Goal: Information Seeking & Learning: Learn about a topic

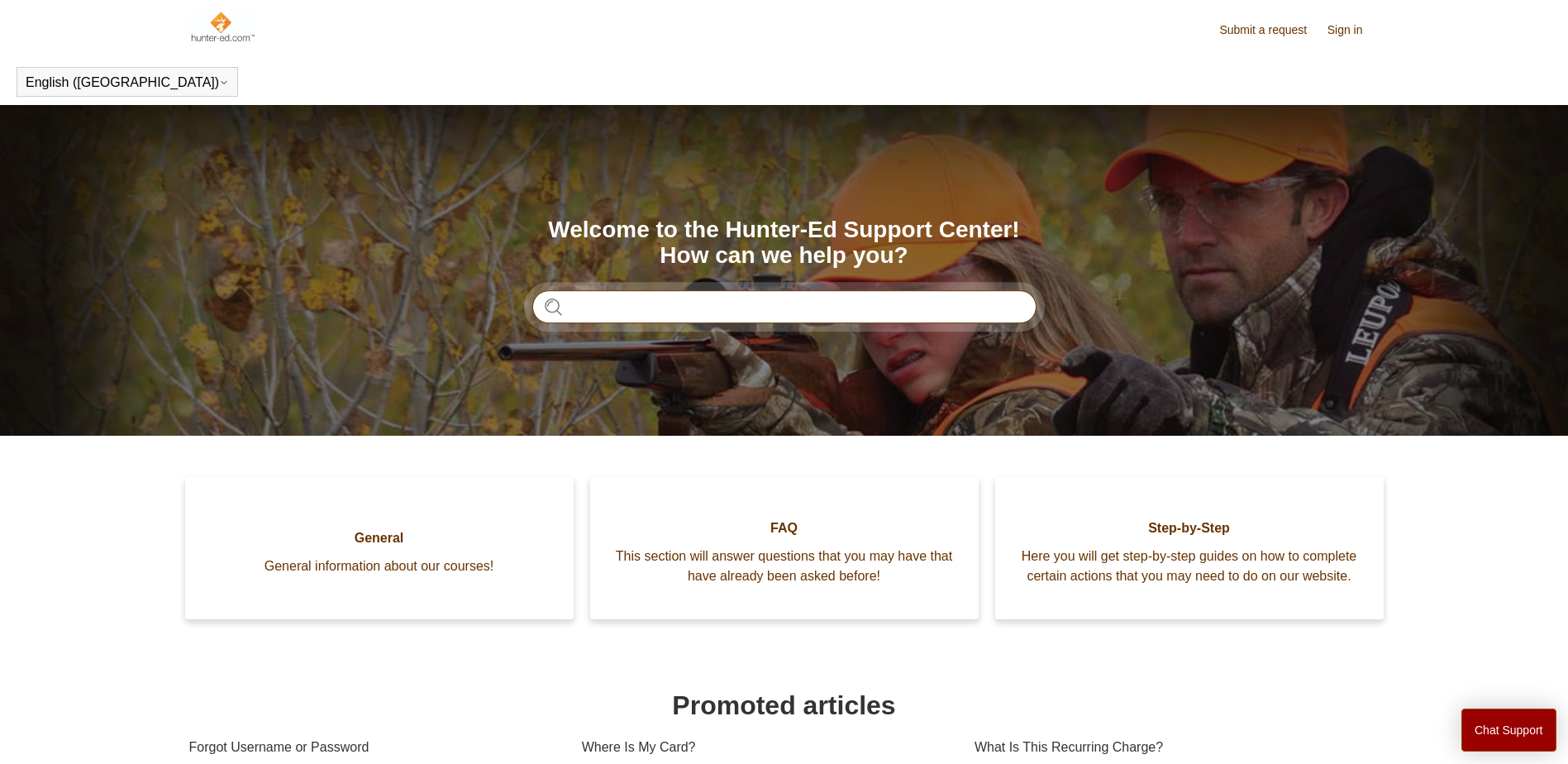
click at [730, 318] on input "Search" at bounding box center [784, 306] width 505 height 33
type input "**********"
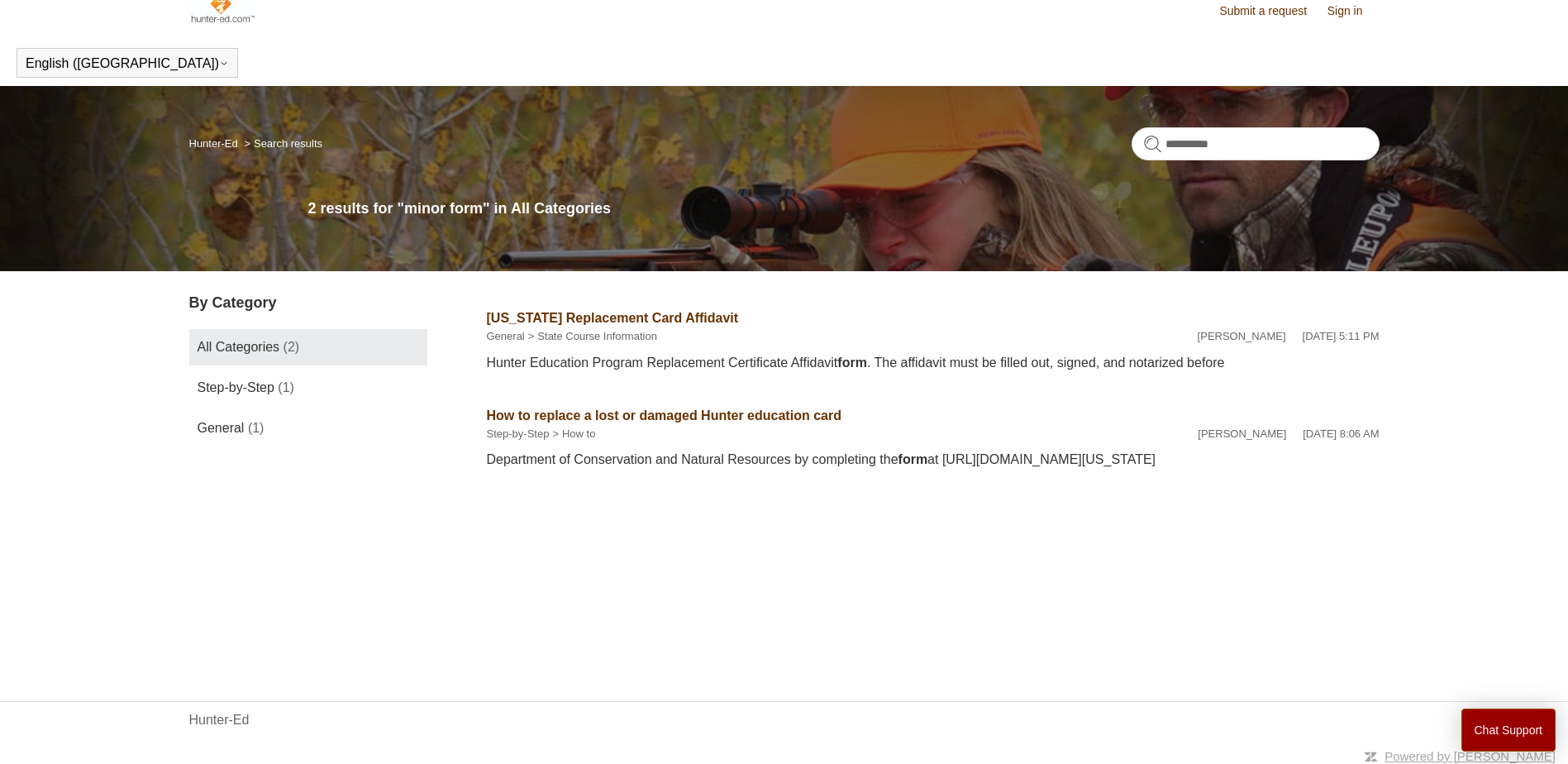
scroll to position [25, 0]
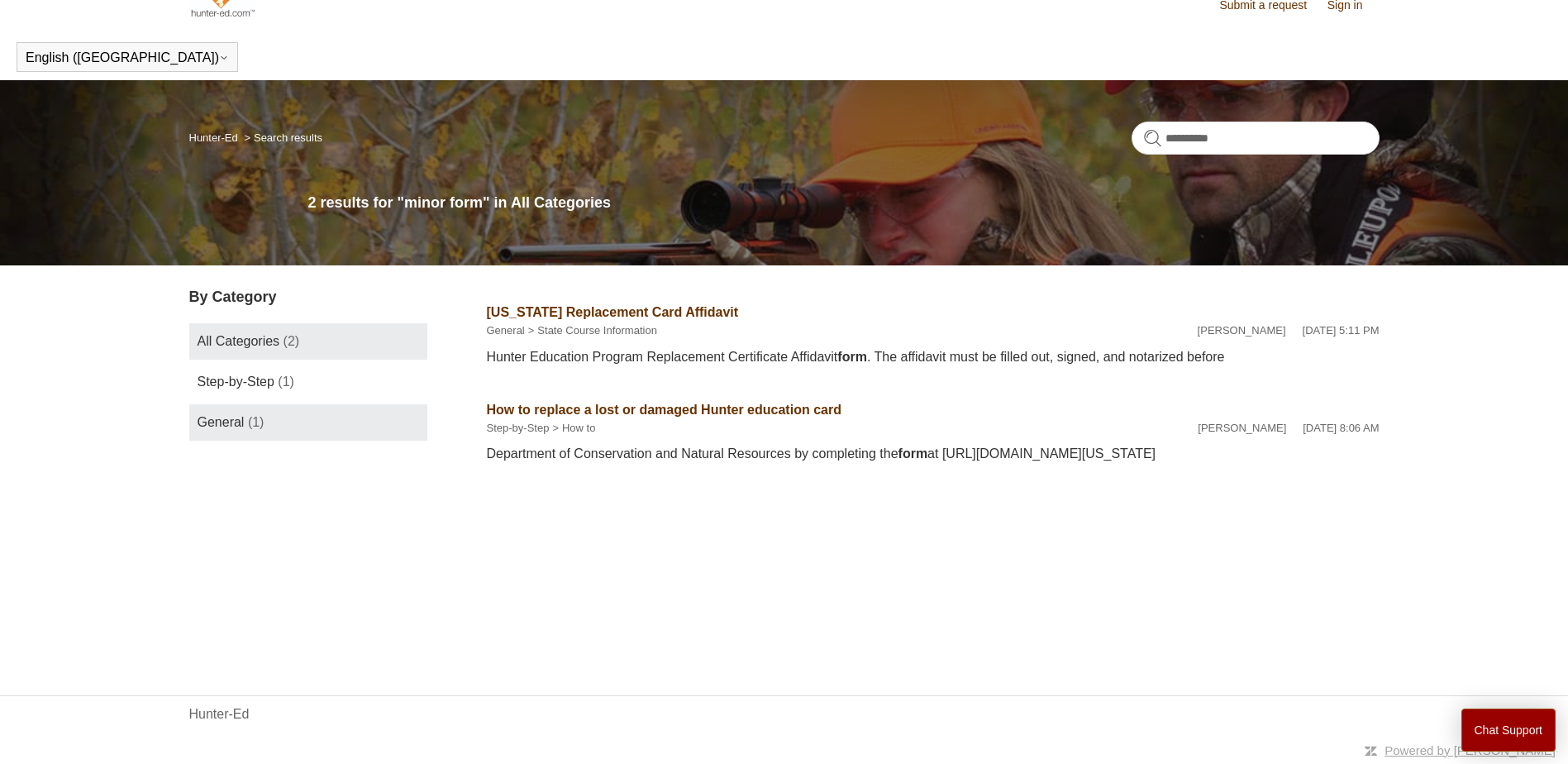
click at [229, 422] on span "General" at bounding box center [221, 422] width 47 height 14
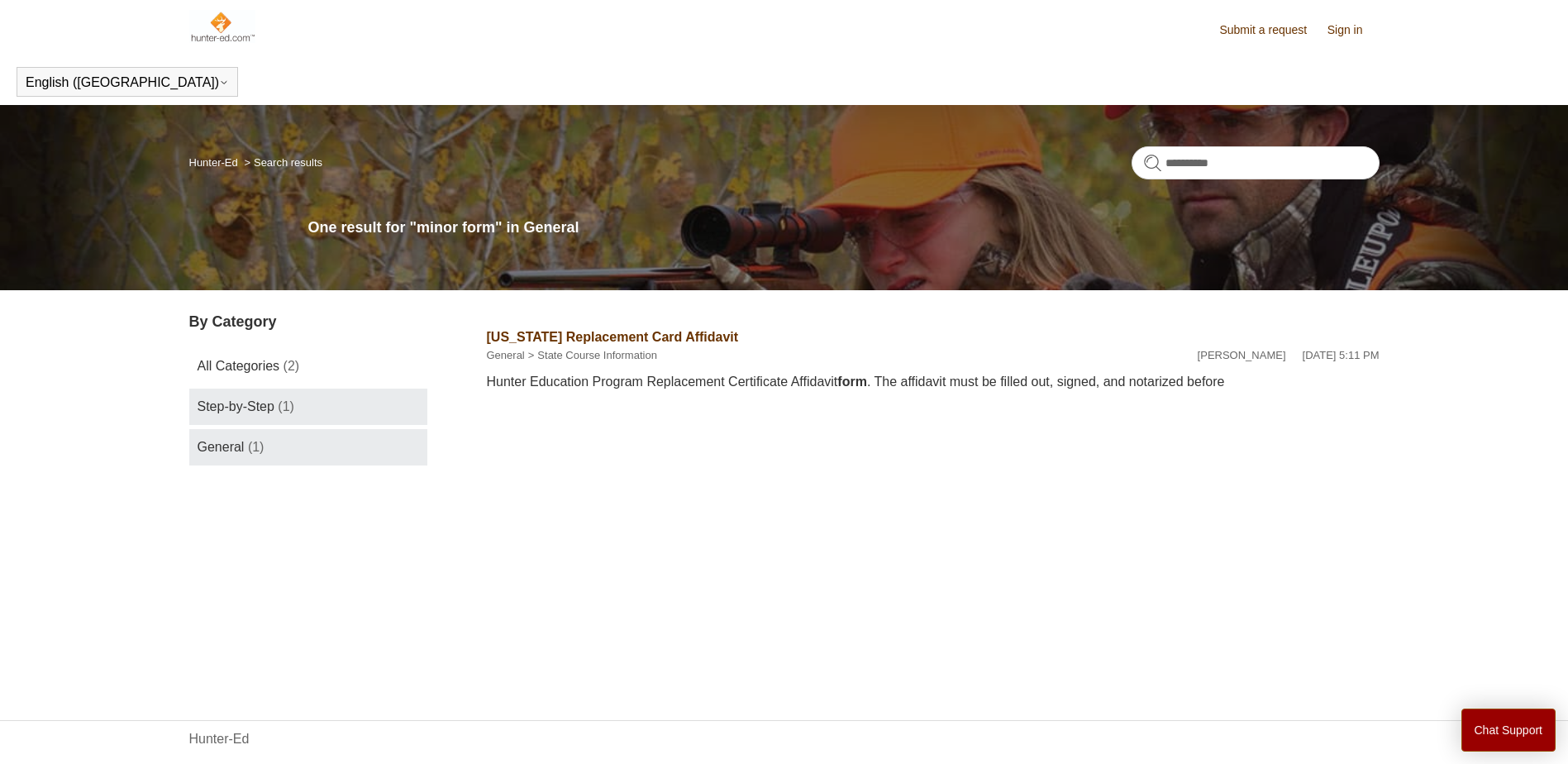
click at [260, 411] on span "Step-by-Step" at bounding box center [236, 406] width 77 height 14
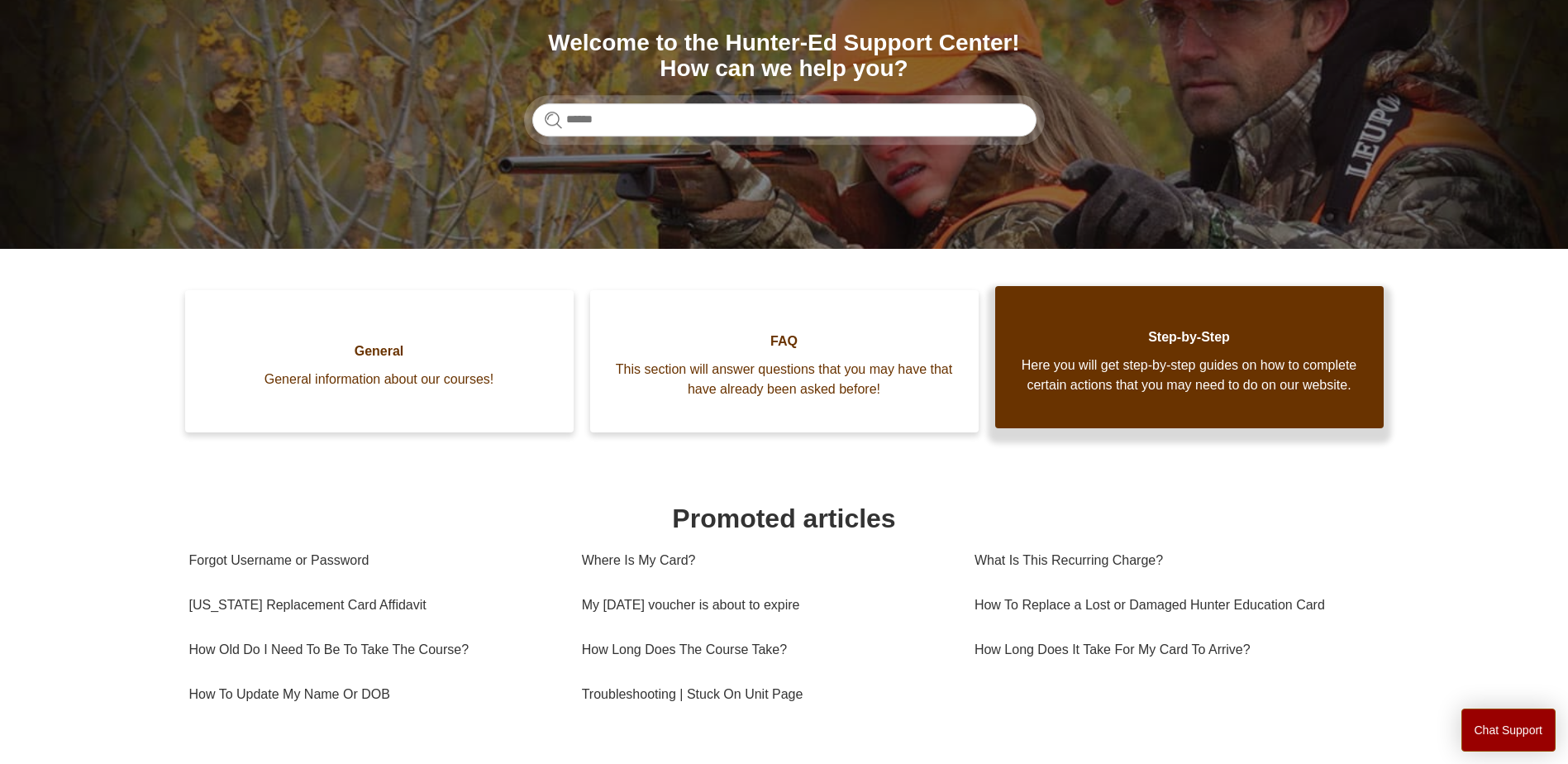
scroll to position [248, 0]
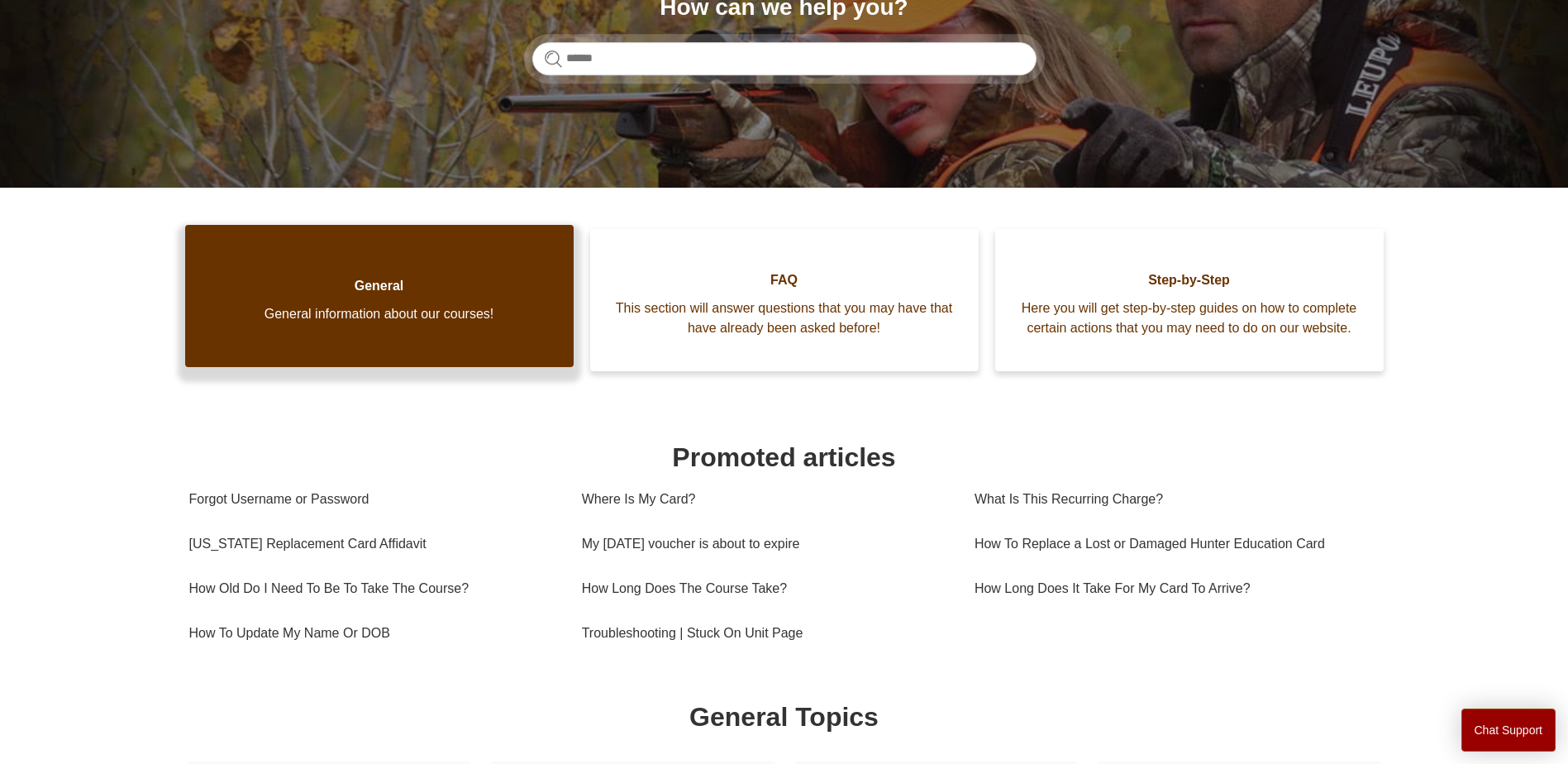
click at [396, 316] on span "General information about our courses!" at bounding box center [379, 314] width 339 height 20
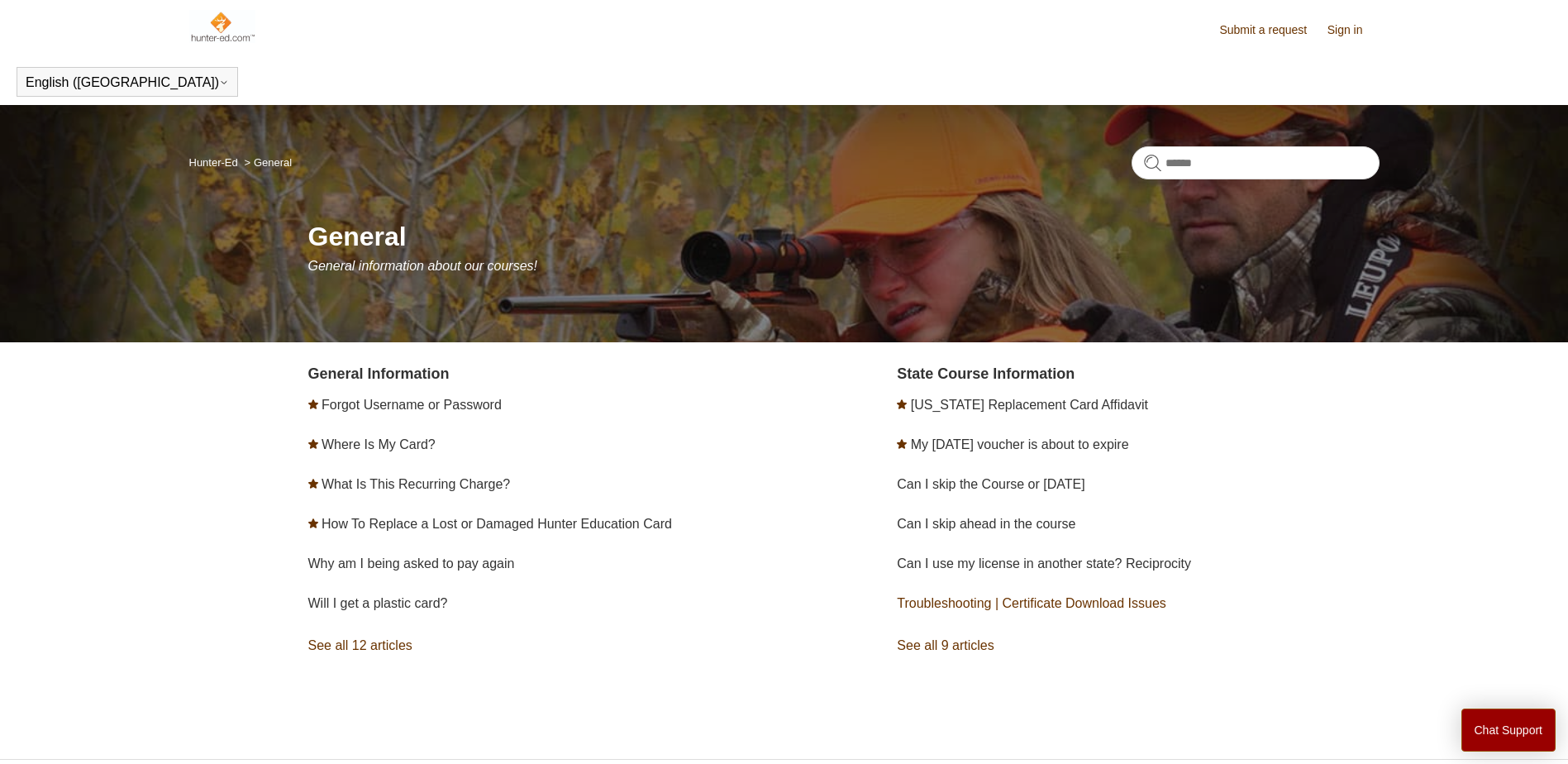
click at [1019, 601] on link "Troubleshooting | Certificate Download Issues" at bounding box center [1032, 603] width 270 height 14
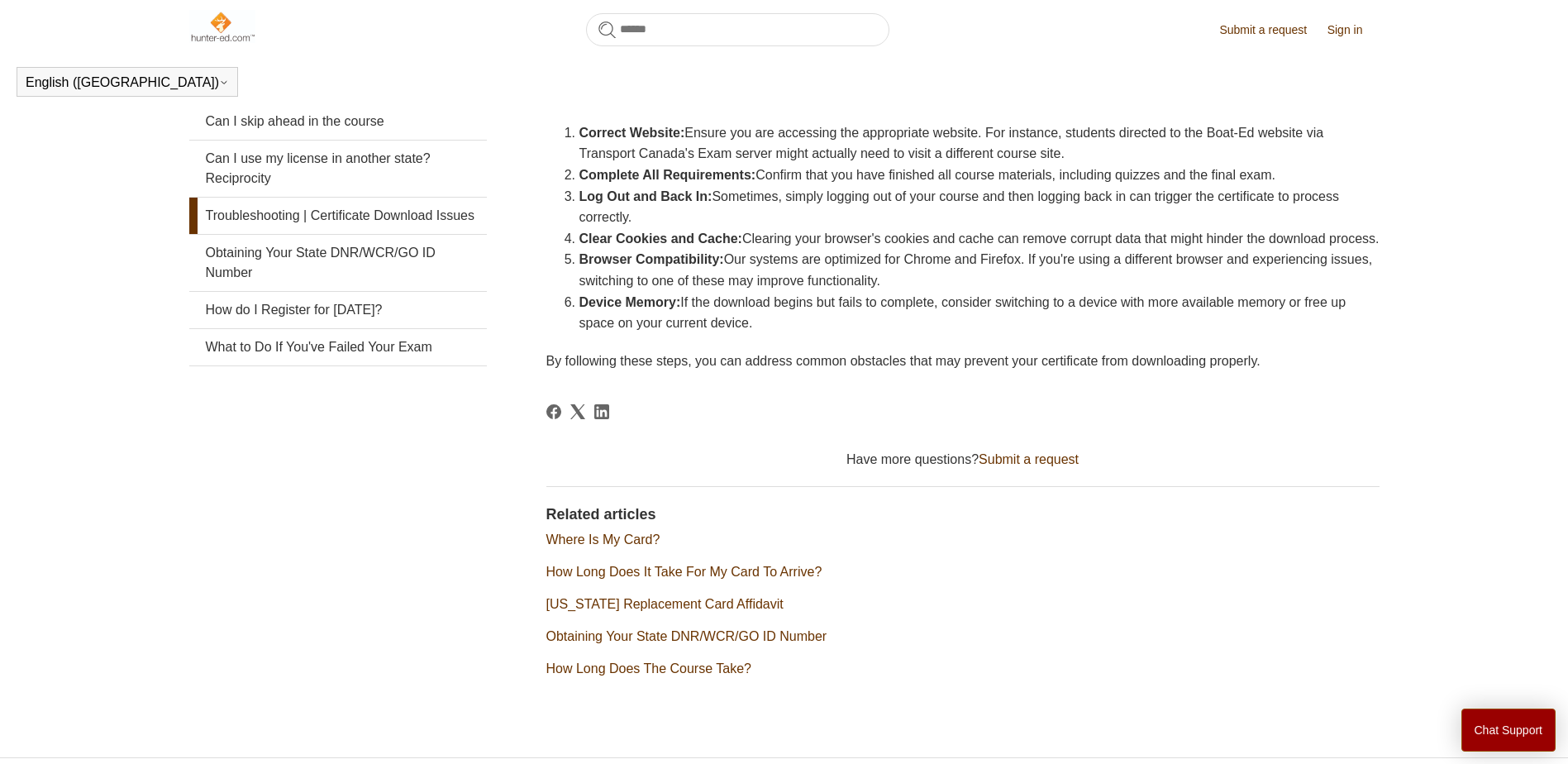
scroll to position [367, 0]
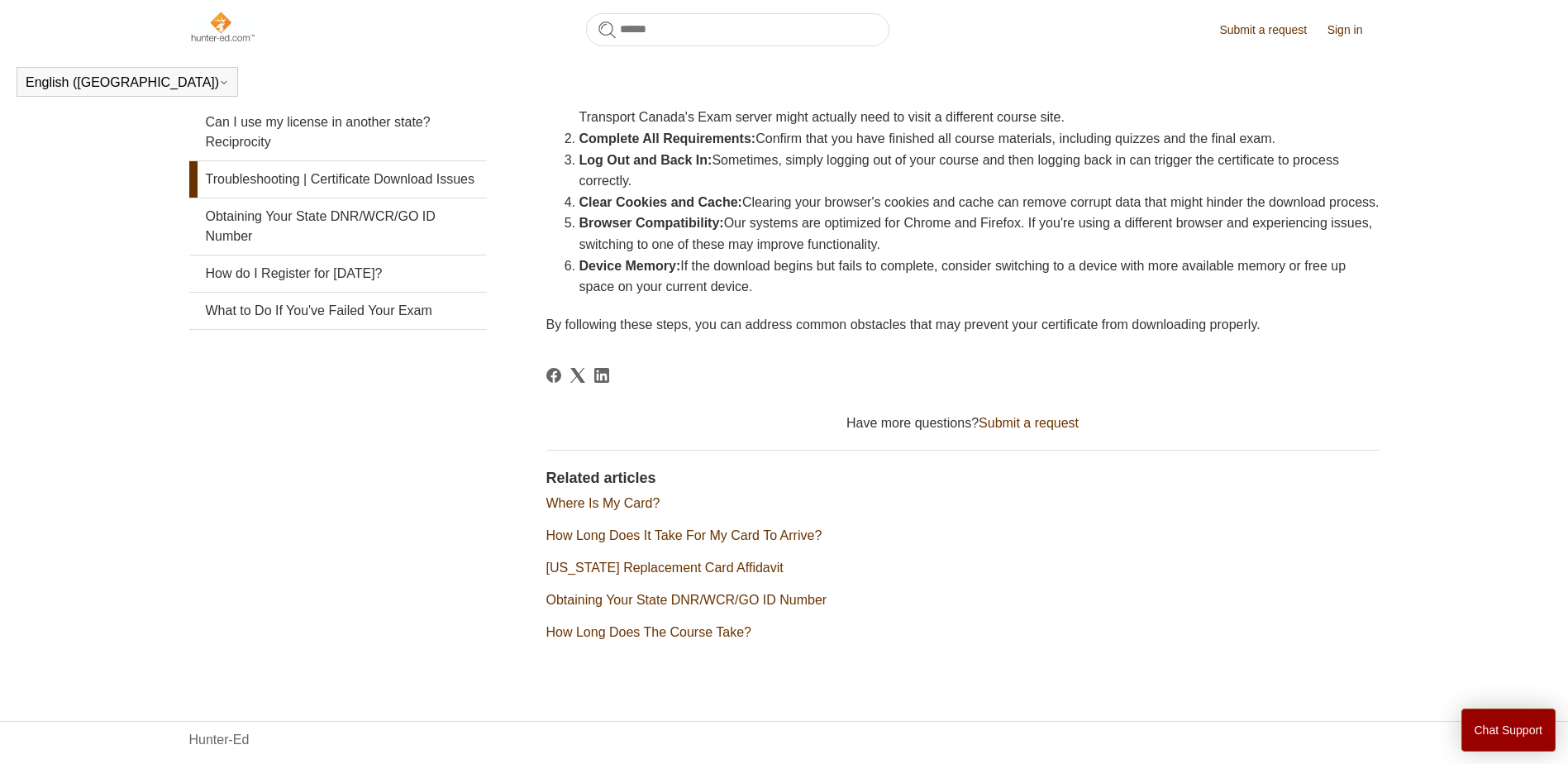
click at [1017, 429] on link "Submit a request" at bounding box center [1029, 423] width 100 height 14
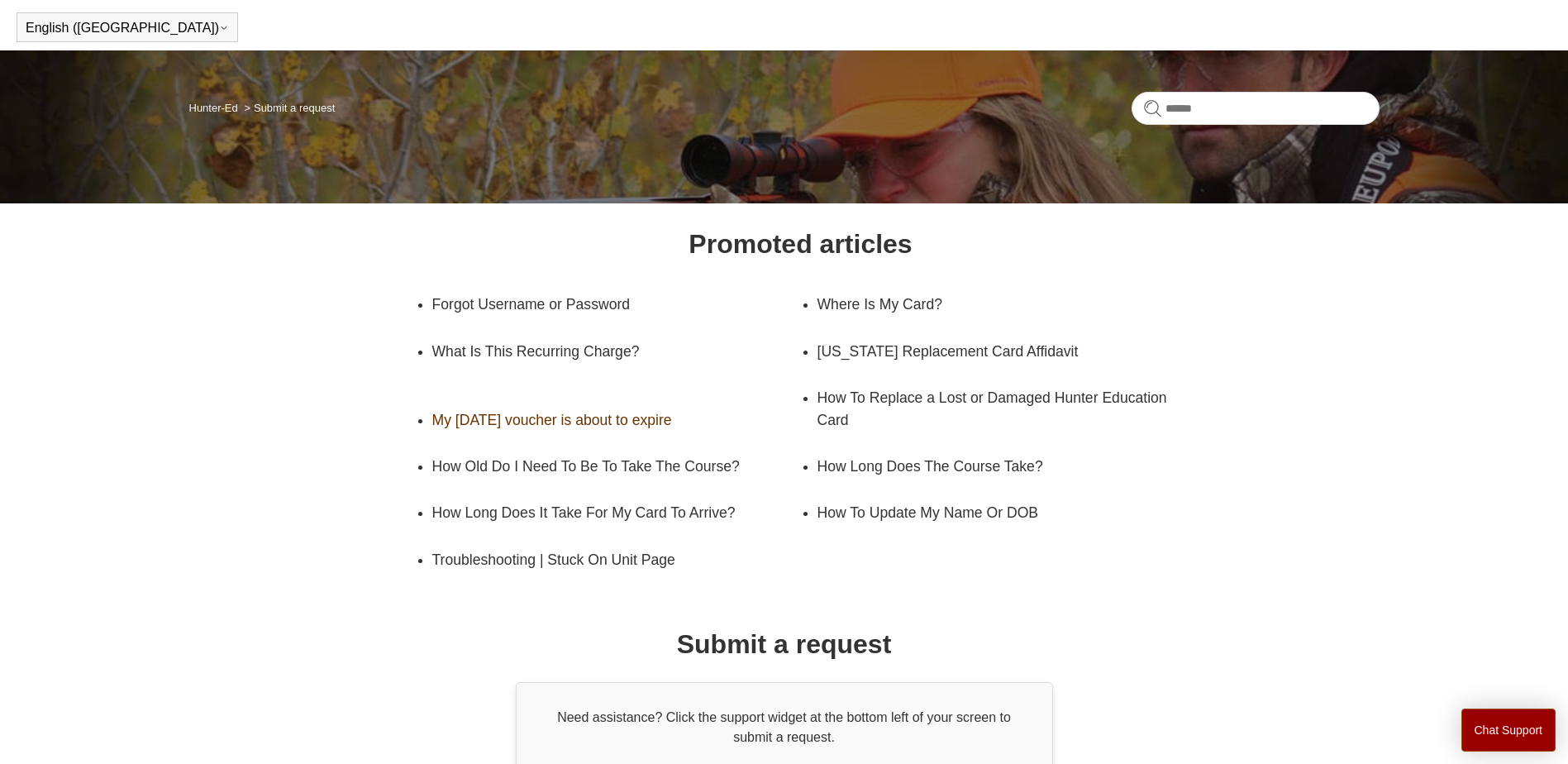
scroll to position [17, 0]
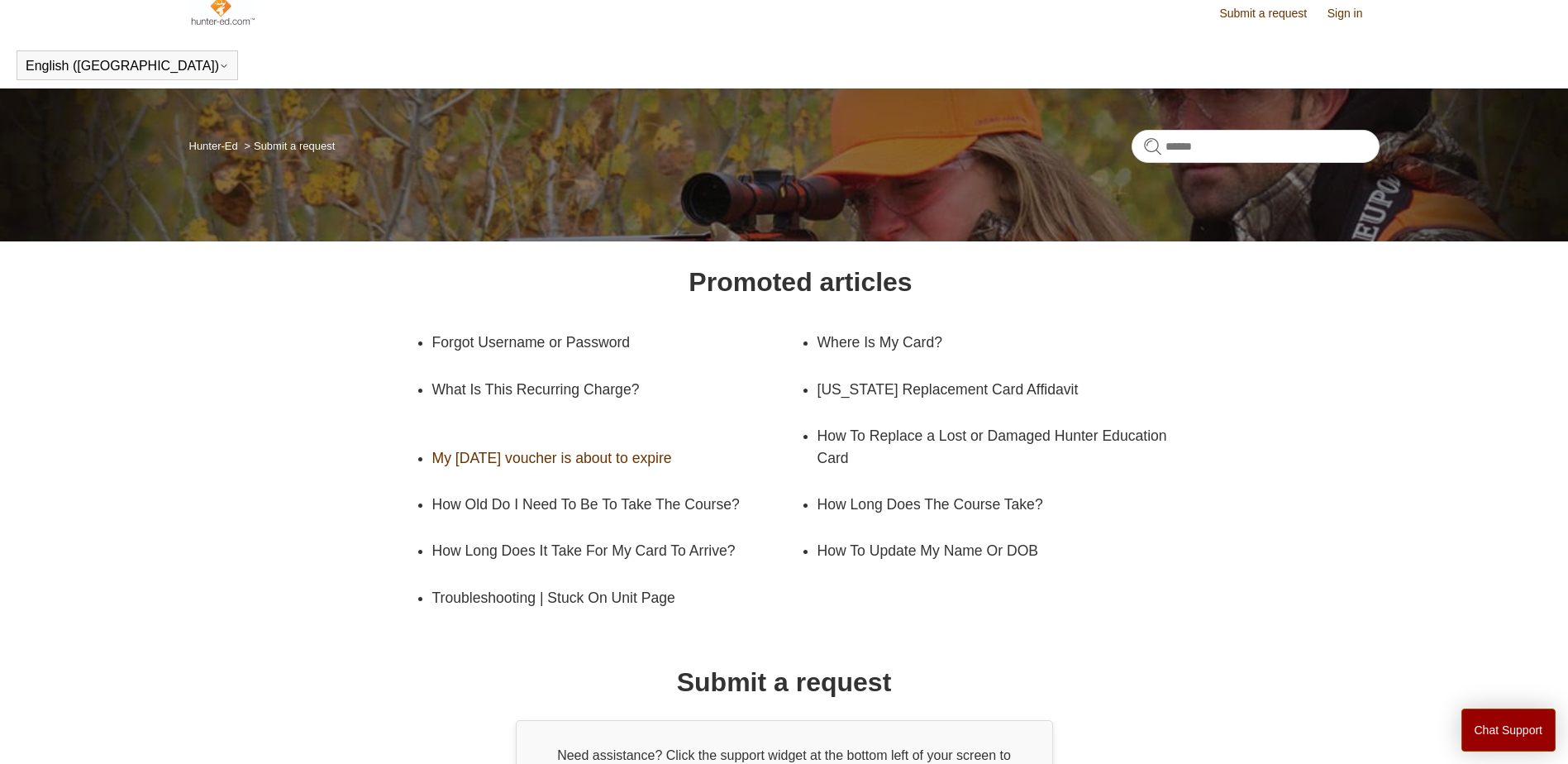
click at [659, 453] on link "My [DATE] voucher is about to expire" at bounding box center [604, 458] width 344 height 46
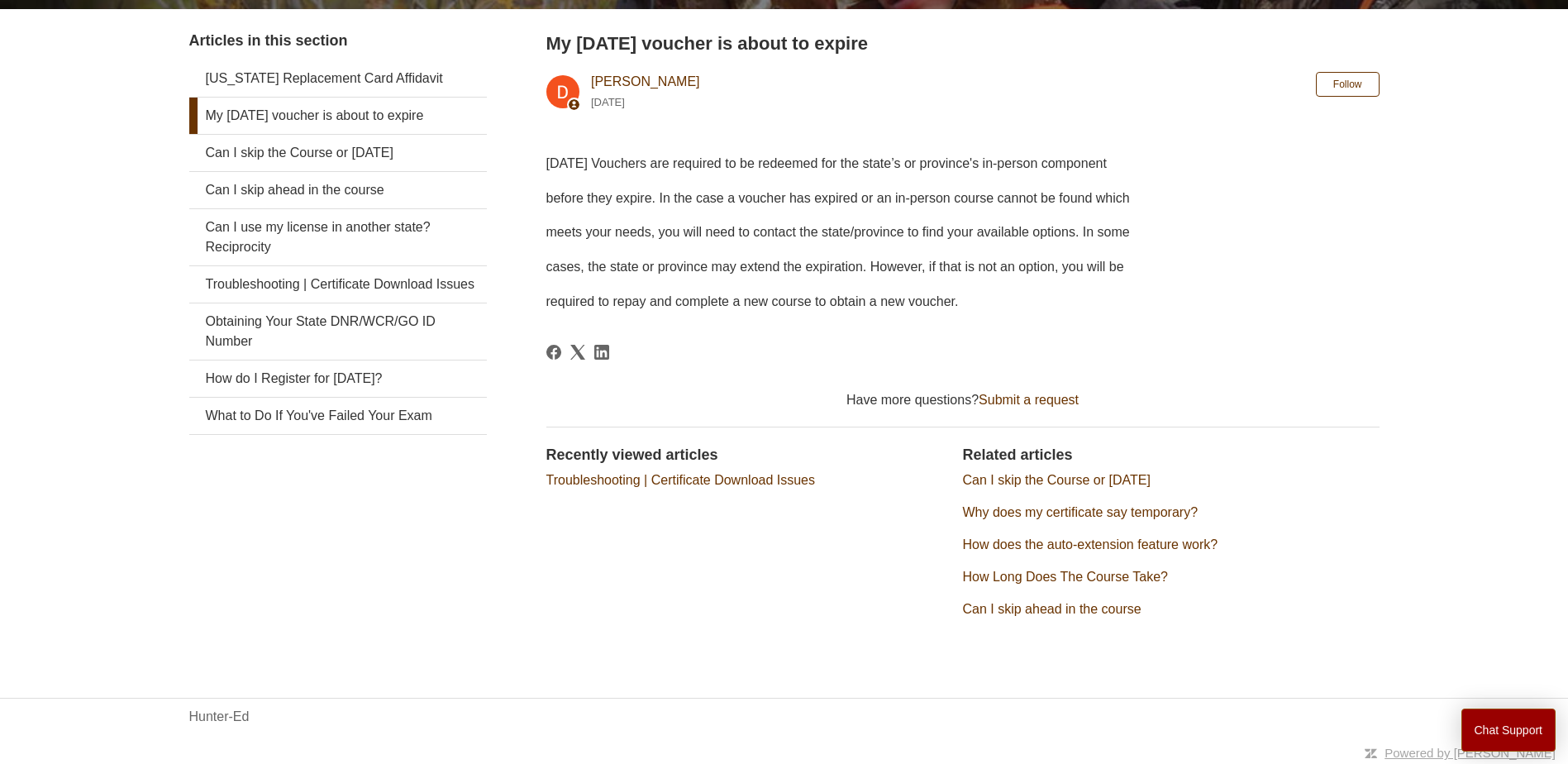
scroll to position [311, 0]
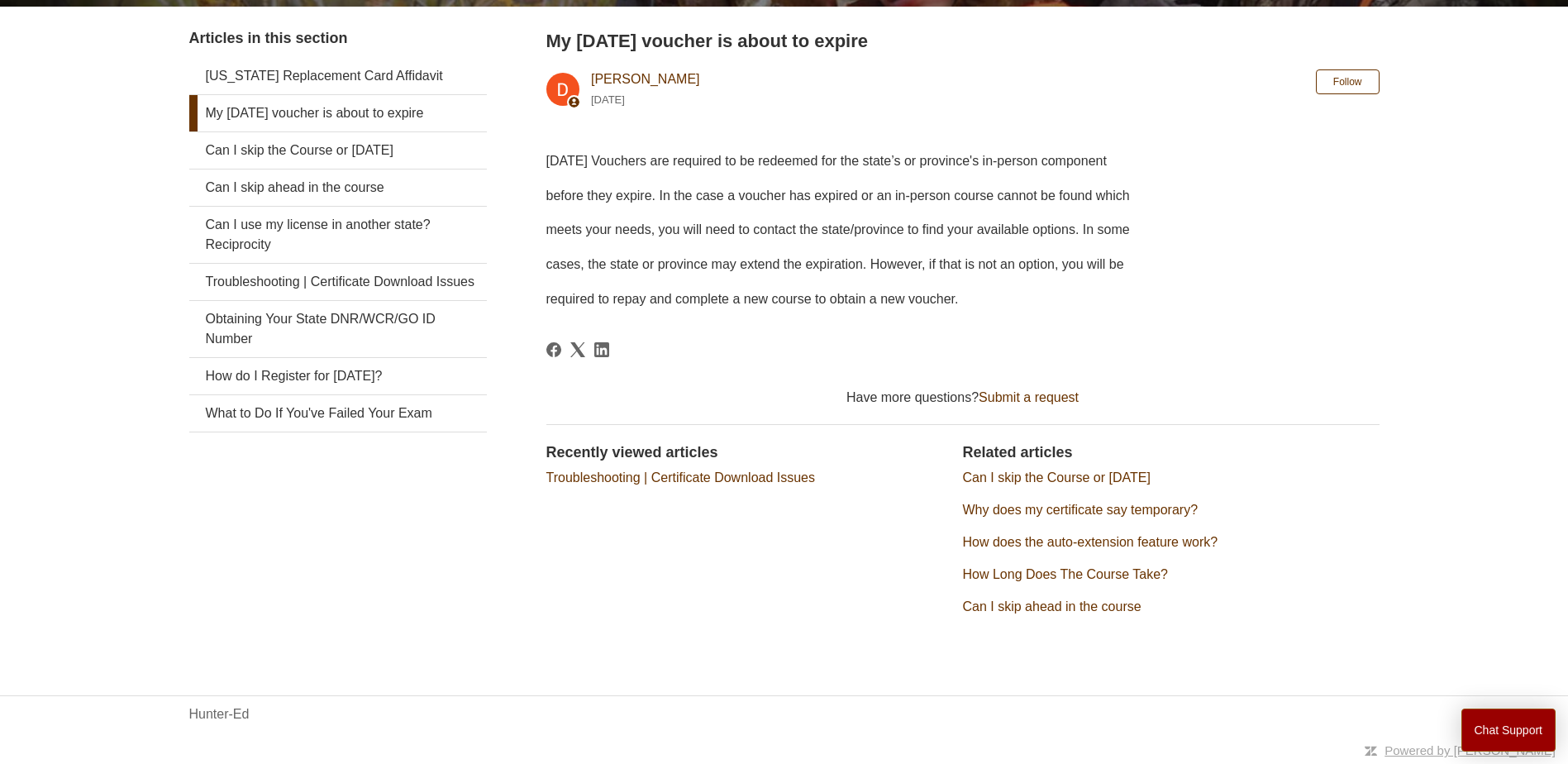
click at [650, 479] on link "Troubleshooting | Certificate Download Issues" at bounding box center [681, 478] width 270 height 14
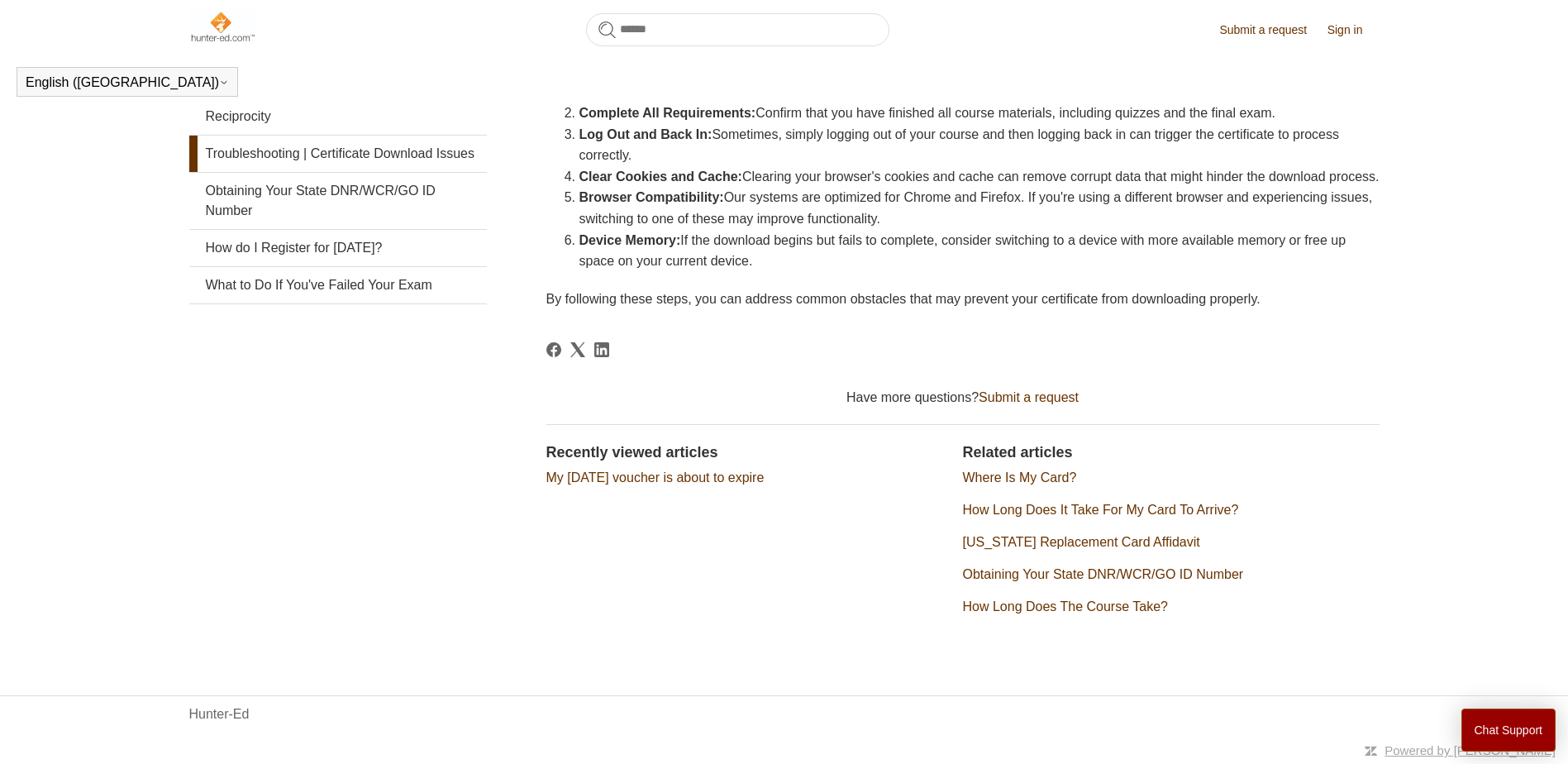
scroll to position [436, 0]
click at [1489, 727] on button "Chat Support" at bounding box center [1509, 729] width 95 height 43
